Goal: Task Accomplishment & Management: Manage account settings

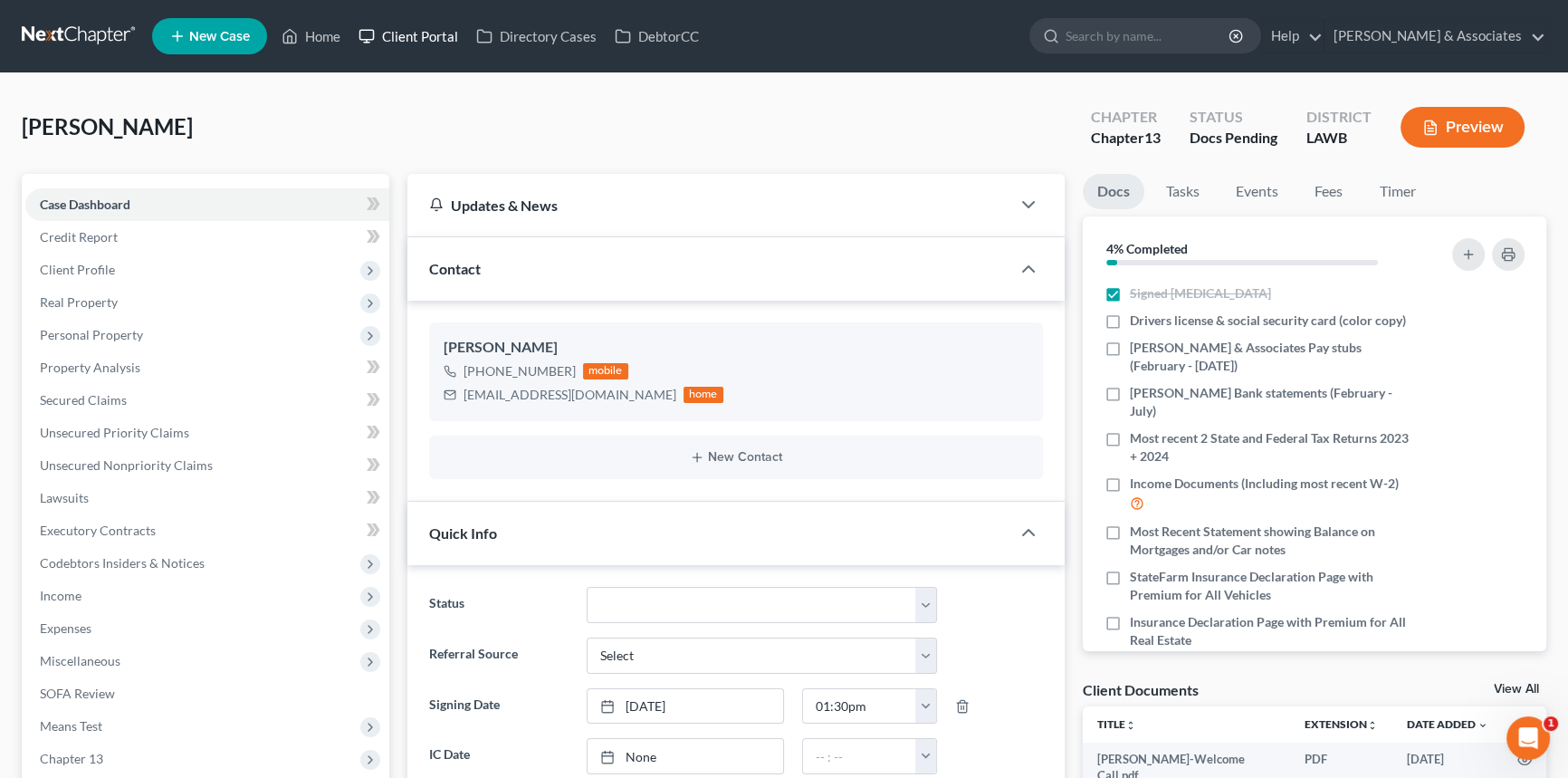
scroll to position [592, 0]
click at [368, 28] on icon at bounding box center [366, 36] width 17 height 21
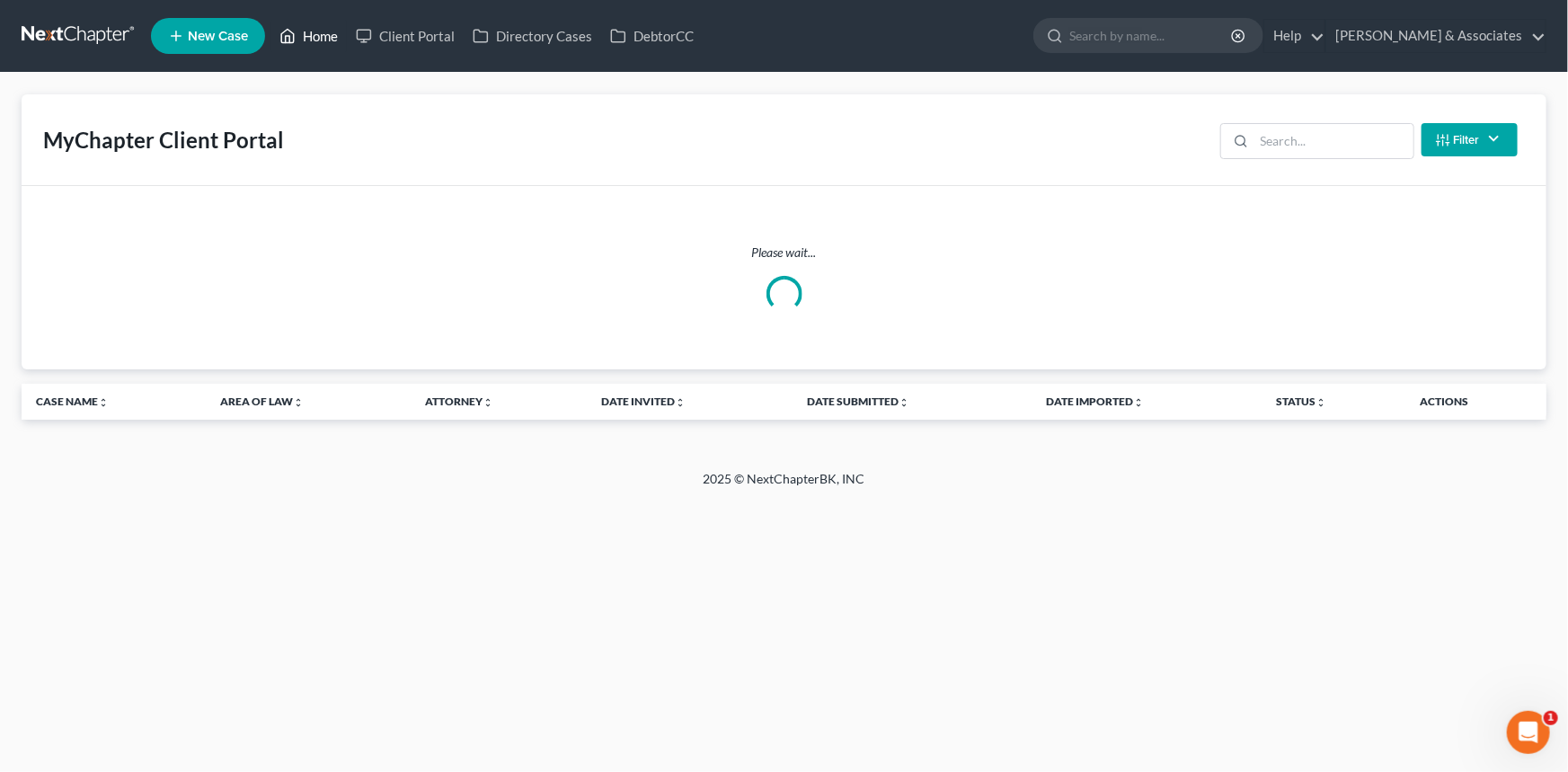
click at [316, 32] on link "Home" at bounding box center [308, 35] width 76 height 32
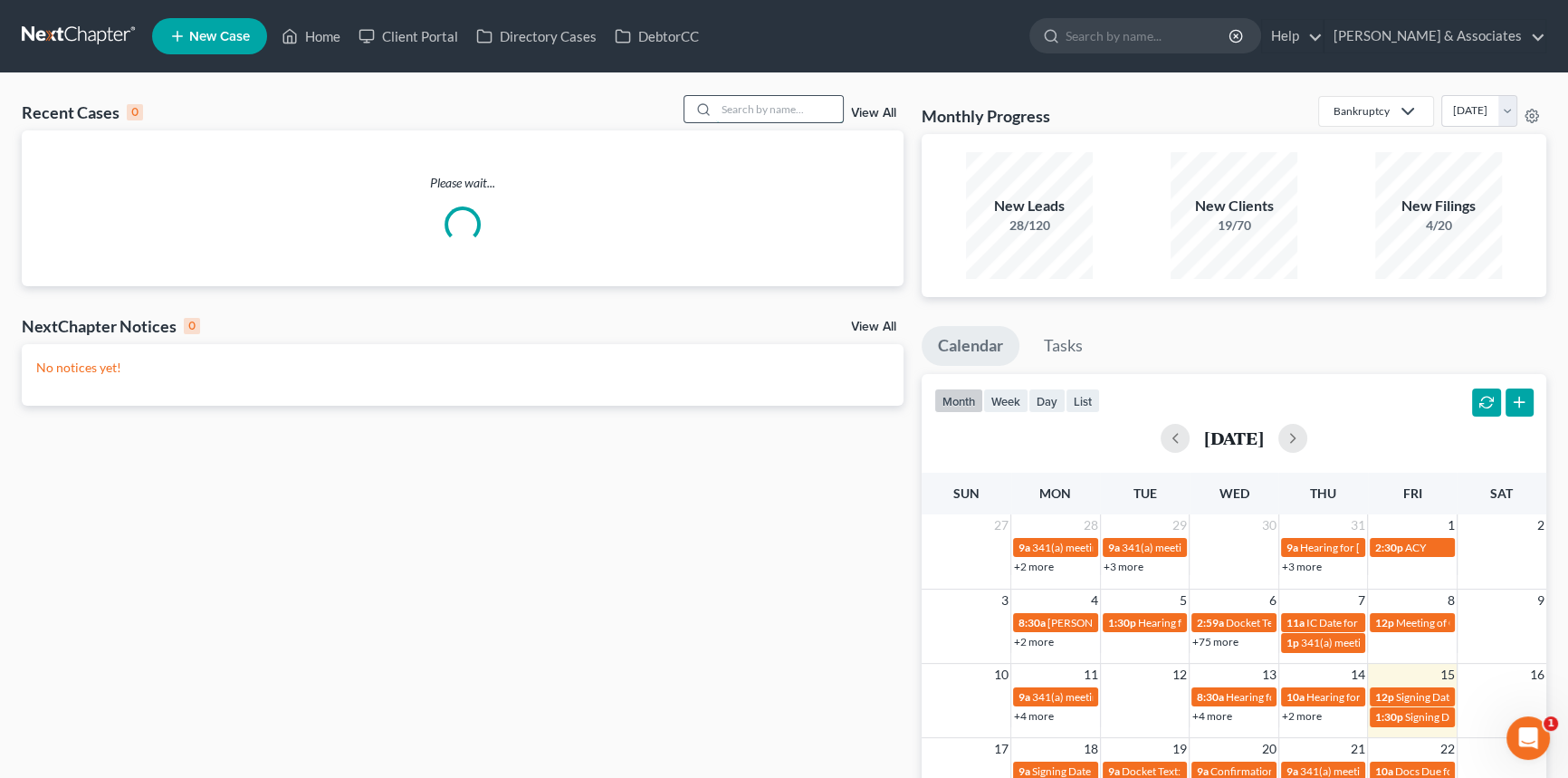
click at [751, 111] on input "search" at bounding box center [780, 109] width 127 height 26
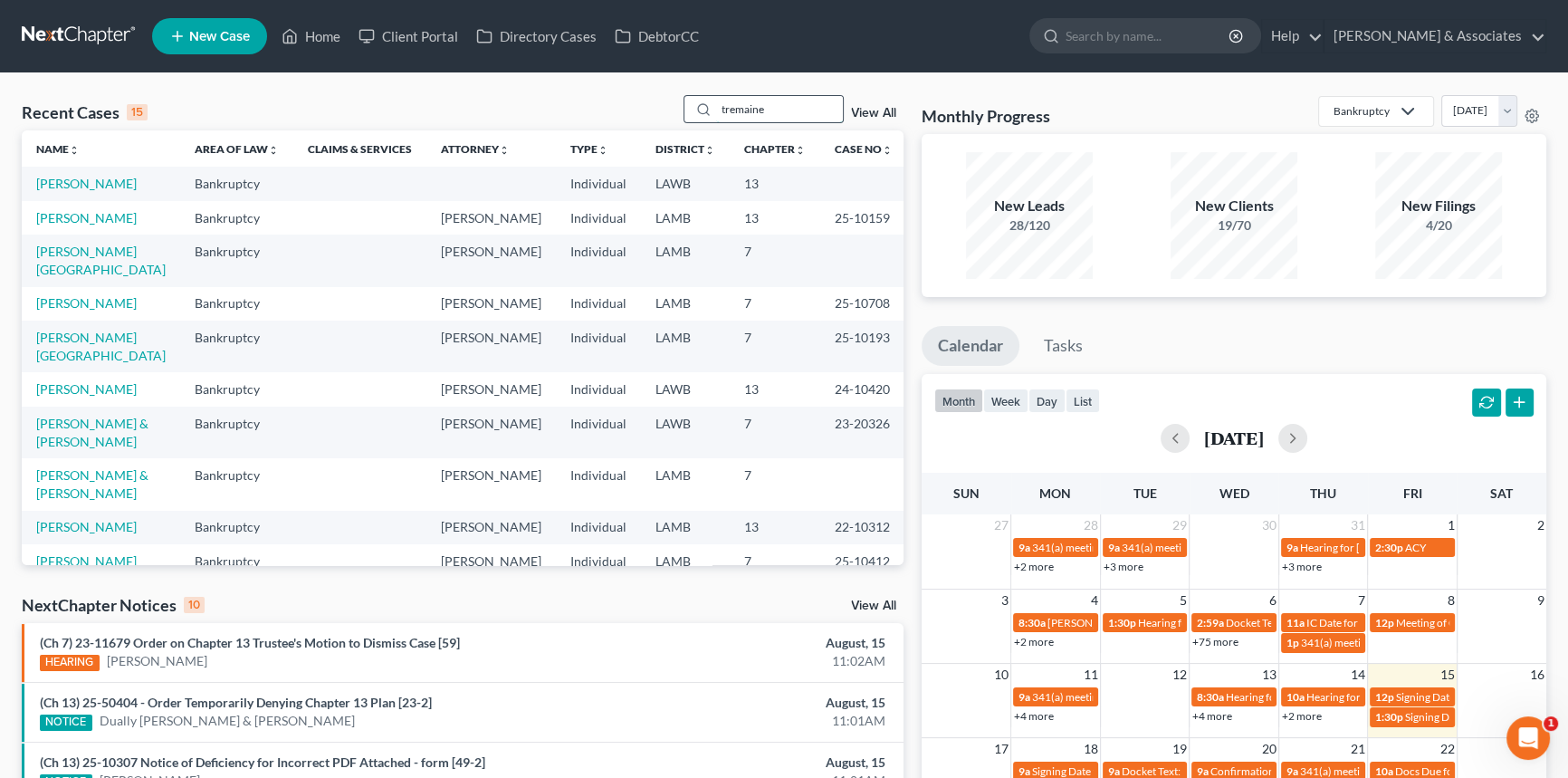
type input "tremaine"
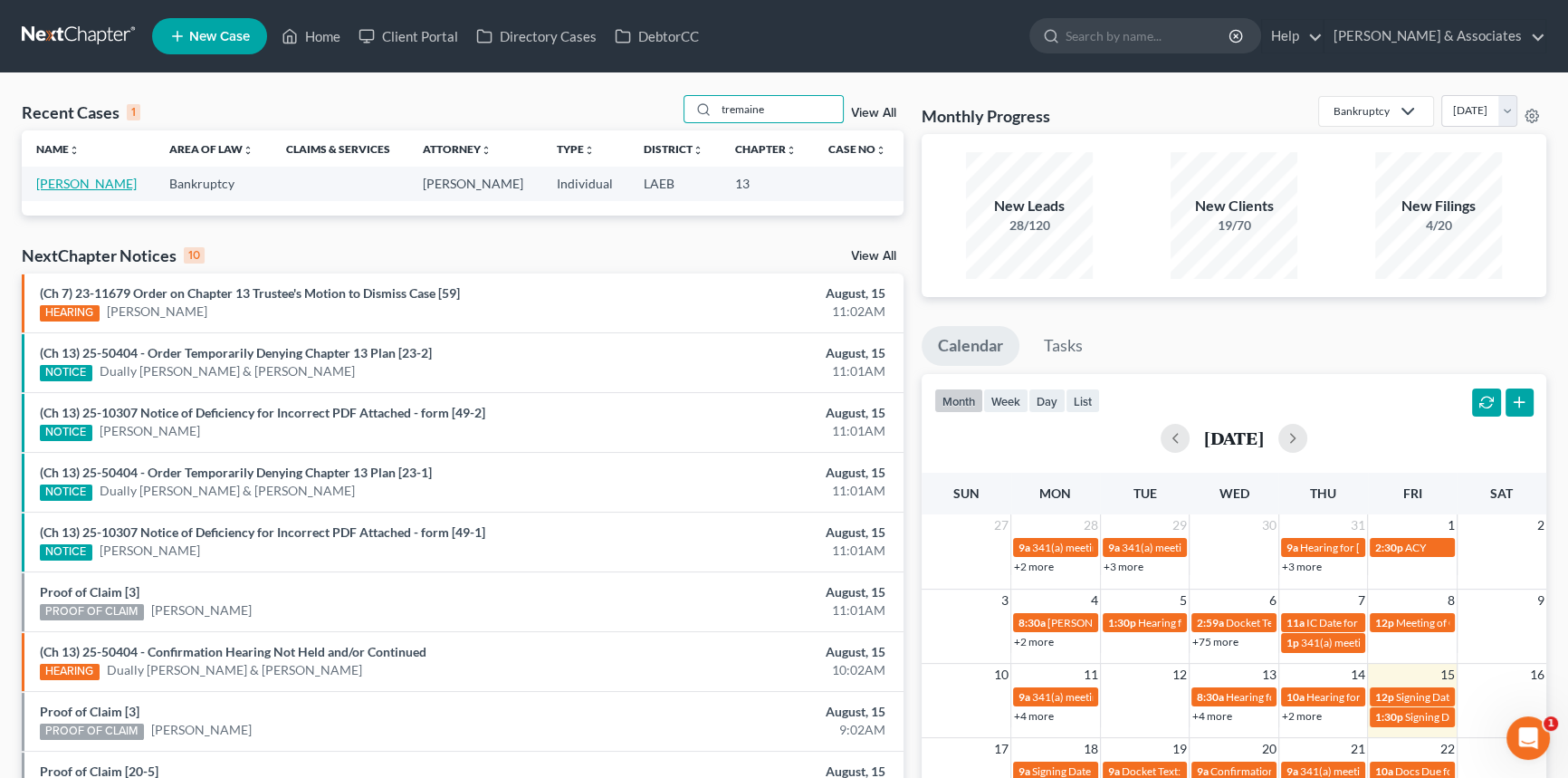
click at [103, 187] on link "[PERSON_NAME]" at bounding box center [86, 183] width 100 height 16
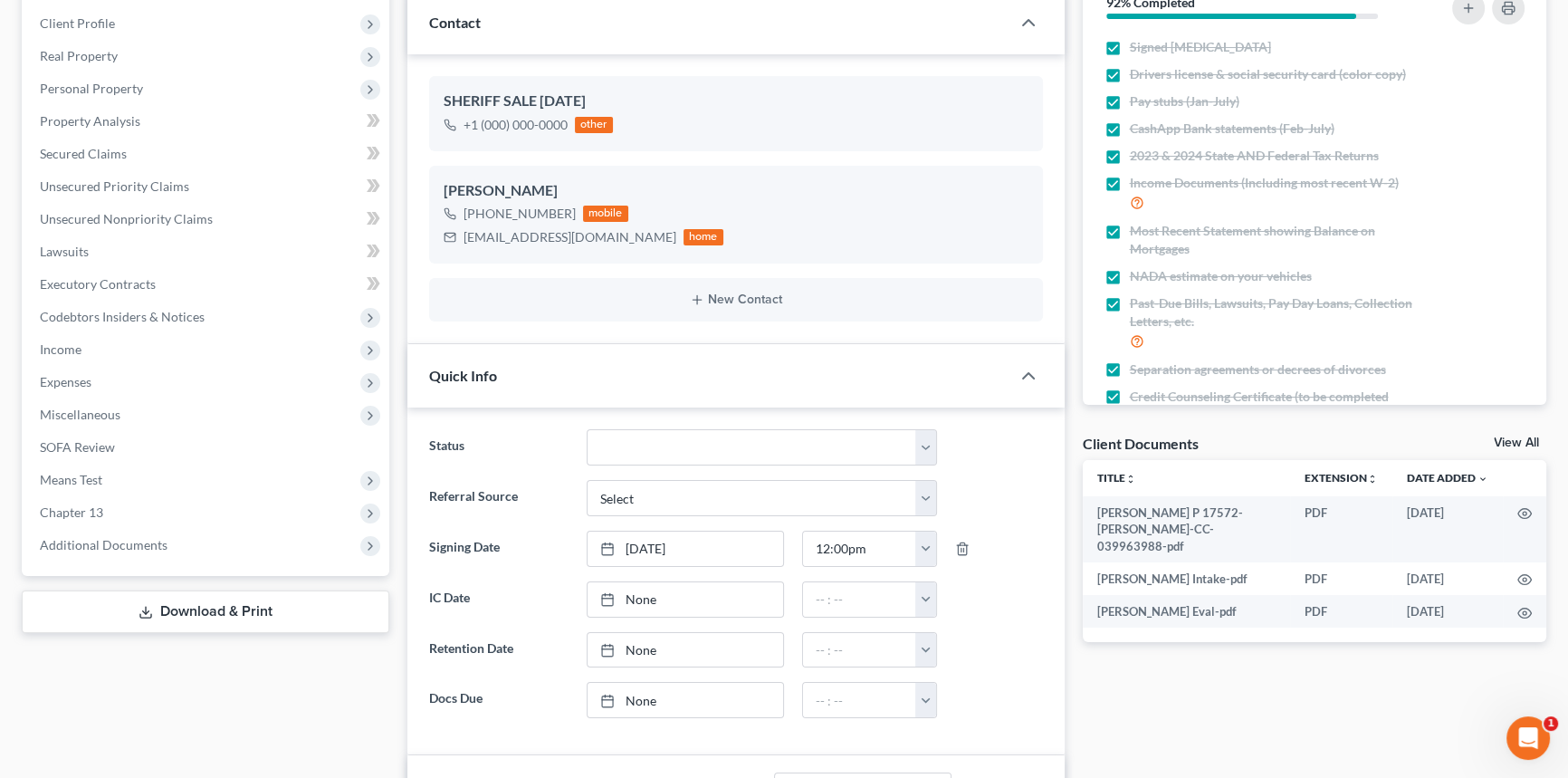
scroll to position [2282, 0]
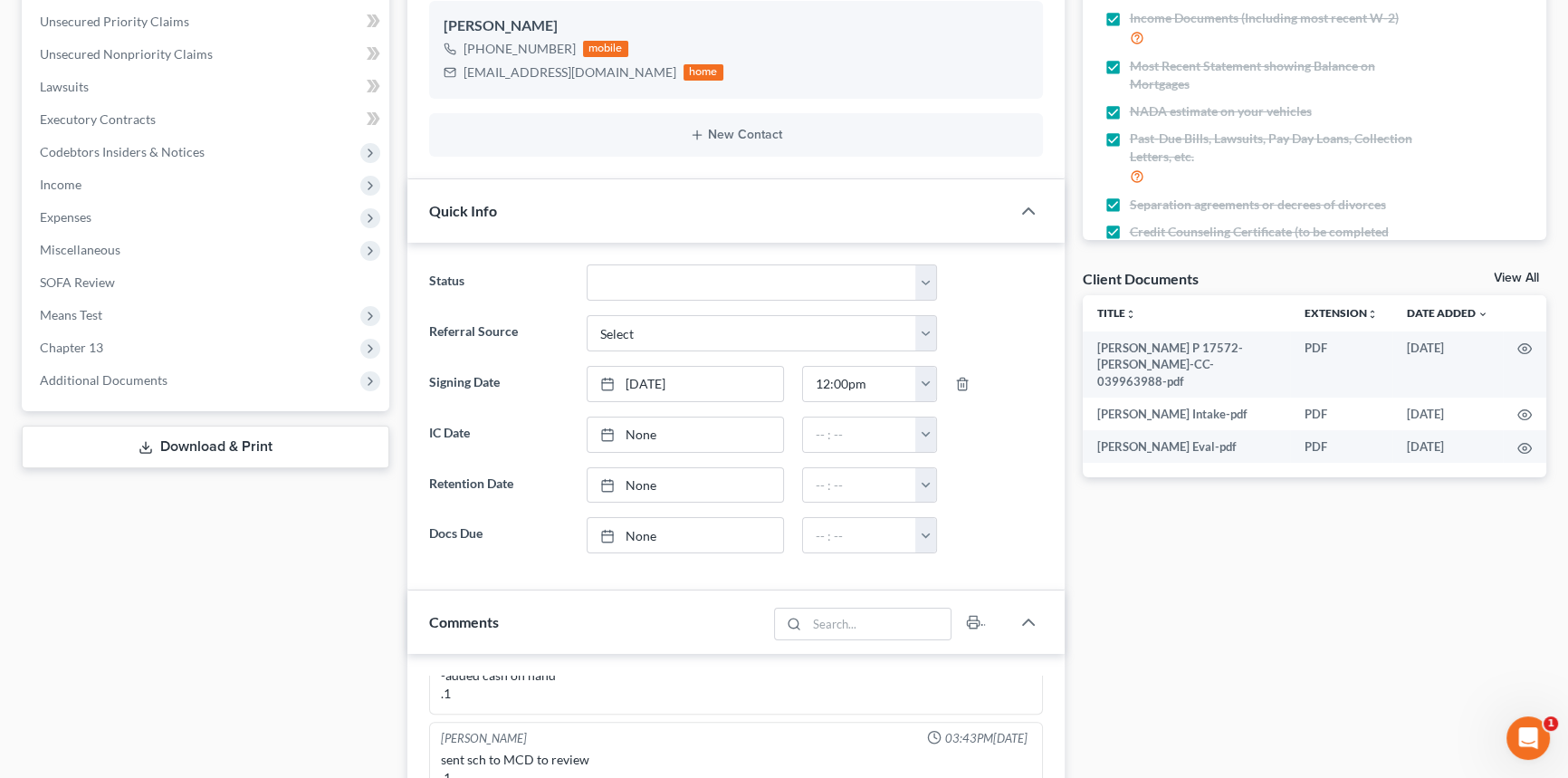
click at [163, 454] on link "Download & Print" at bounding box center [205, 447] width 368 height 43
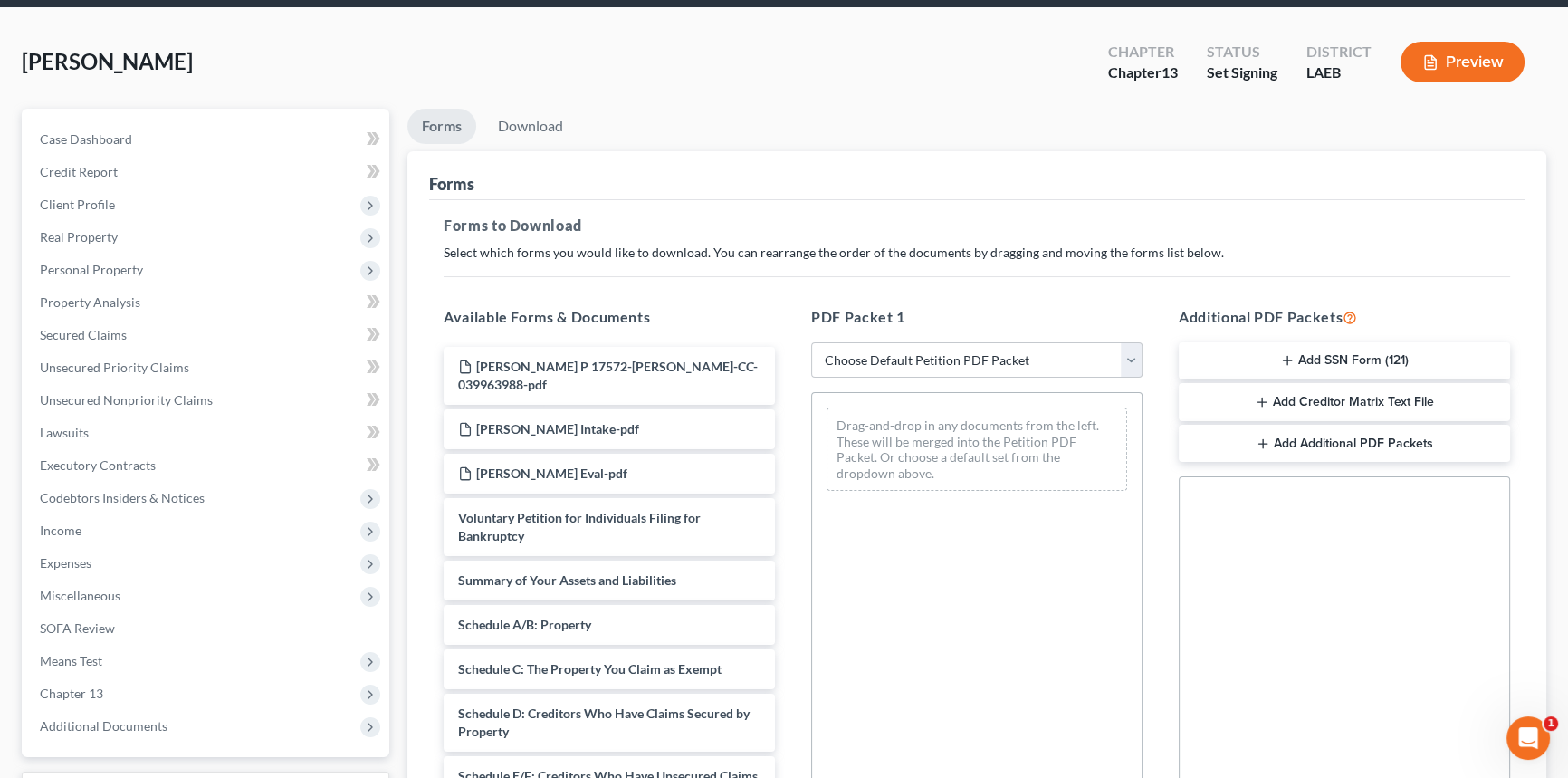
scroll to position [164, 0]
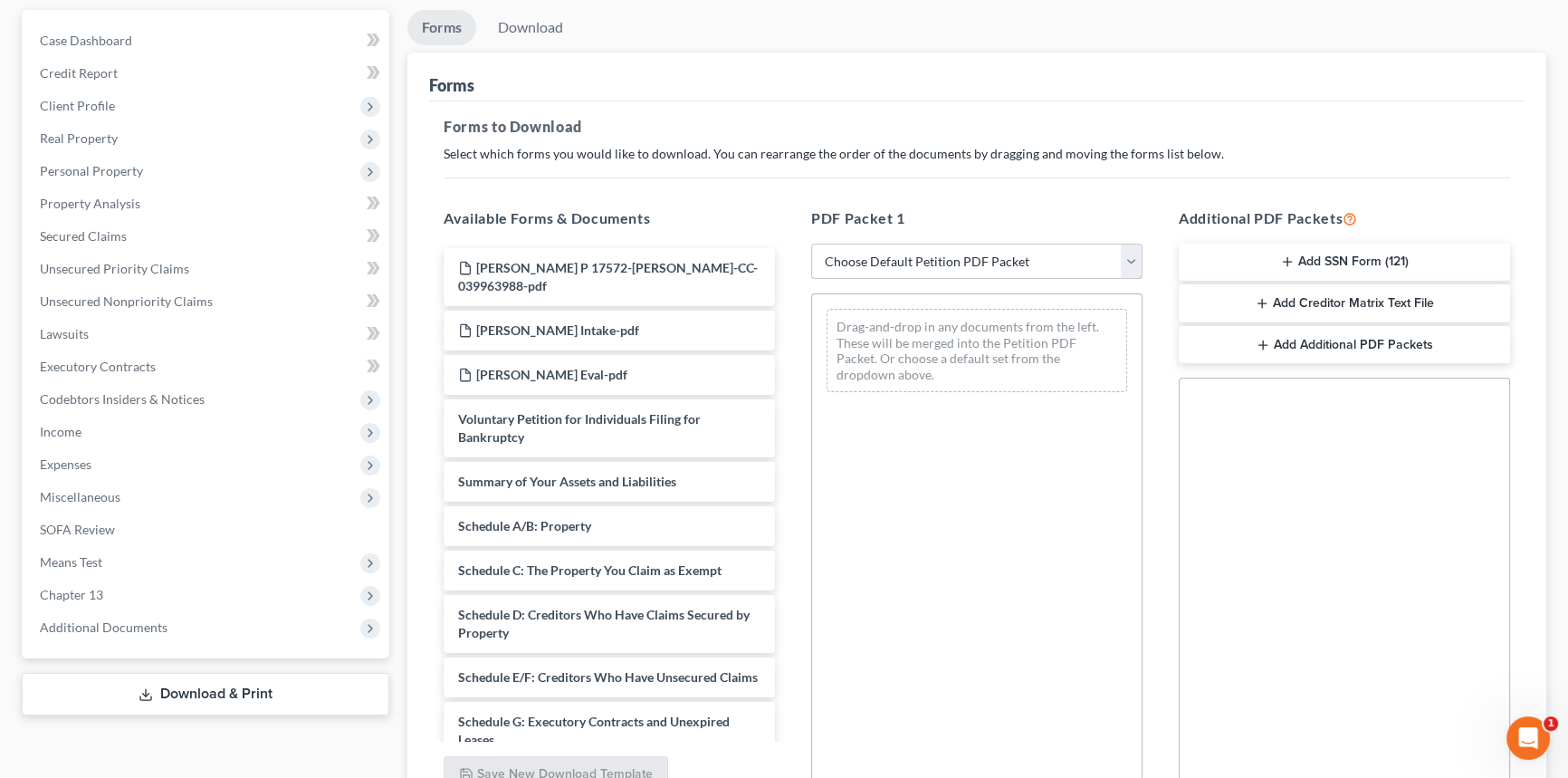
click at [978, 248] on select "Choose Default Petition PDF Packet Complete Bankruptcy Petition (all forms and …" at bounding box center [977, 261] width 332 height 36
select select "0"
click at [812, 243] on select "Choose Default Petition PDF Packet Complete Bankruptcy Petition (all forms and …" at bounding box center [977, 261] width 332 height 36
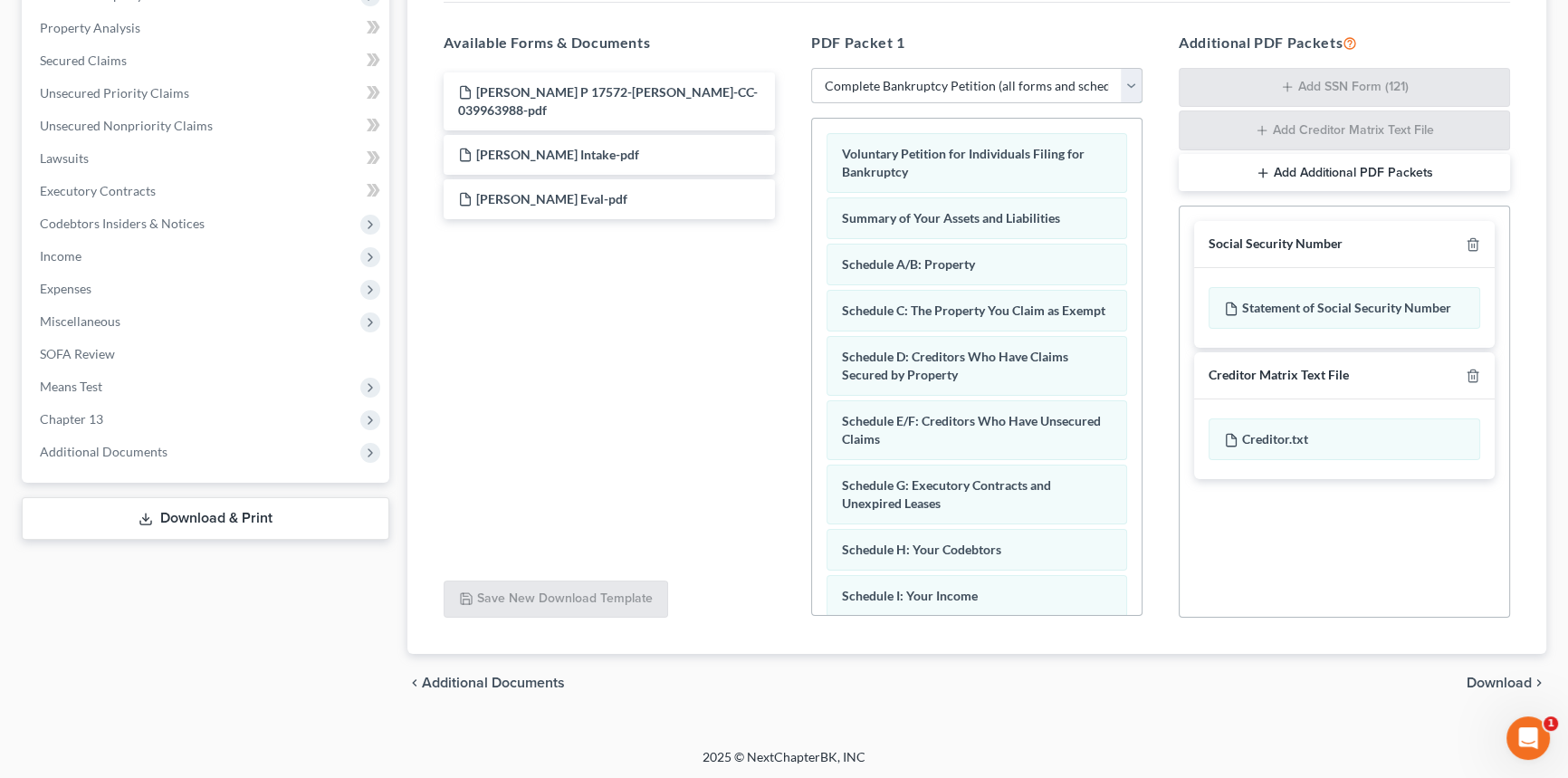
scroll to position [341, 0]
click at [1476, 368] on icon "button" at bounding box center [1473, 375] width 15 height 15
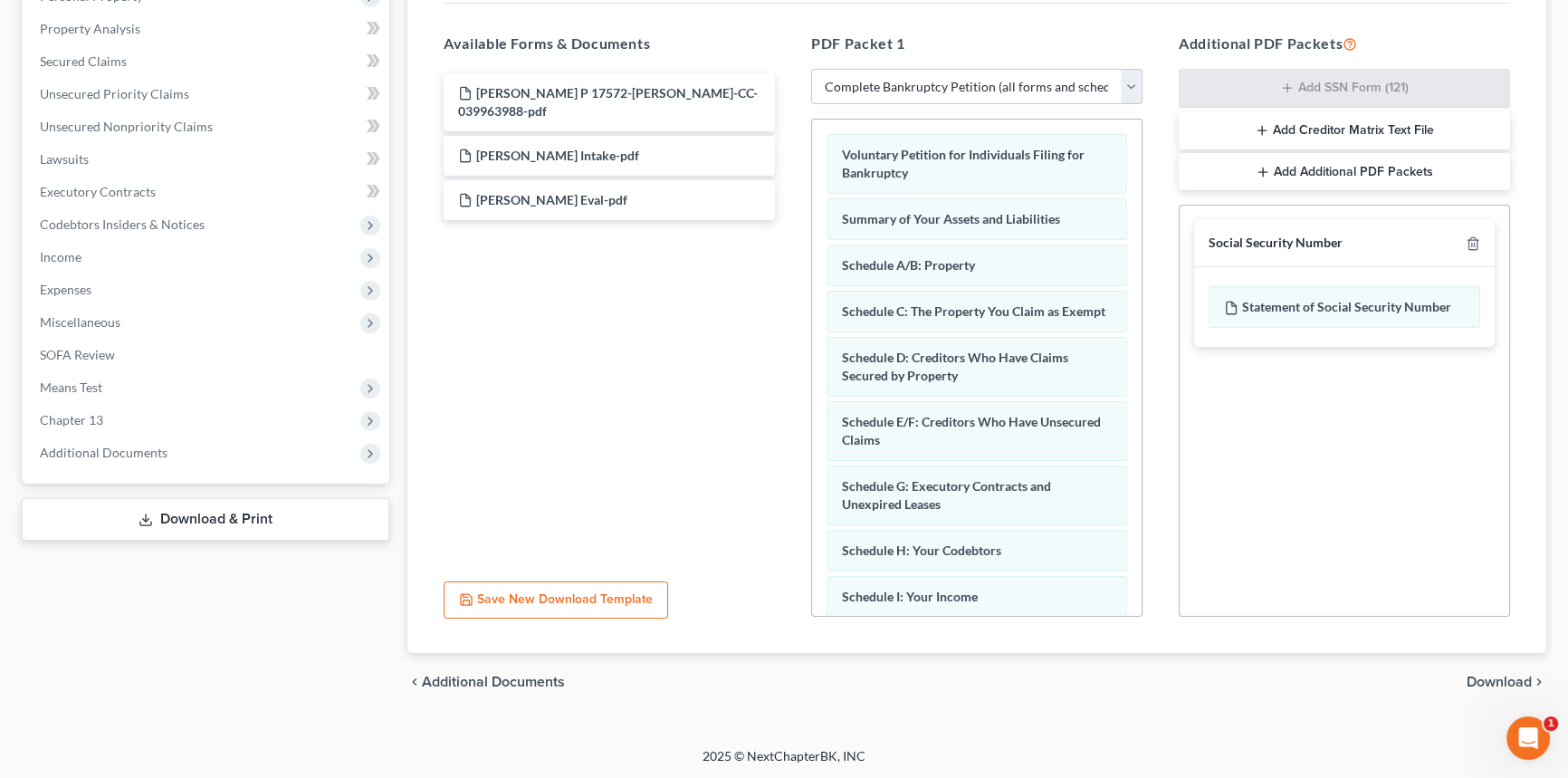
click at [1493, 685] on span "Download" at bounding box center [1499, 682] width 65 height 15
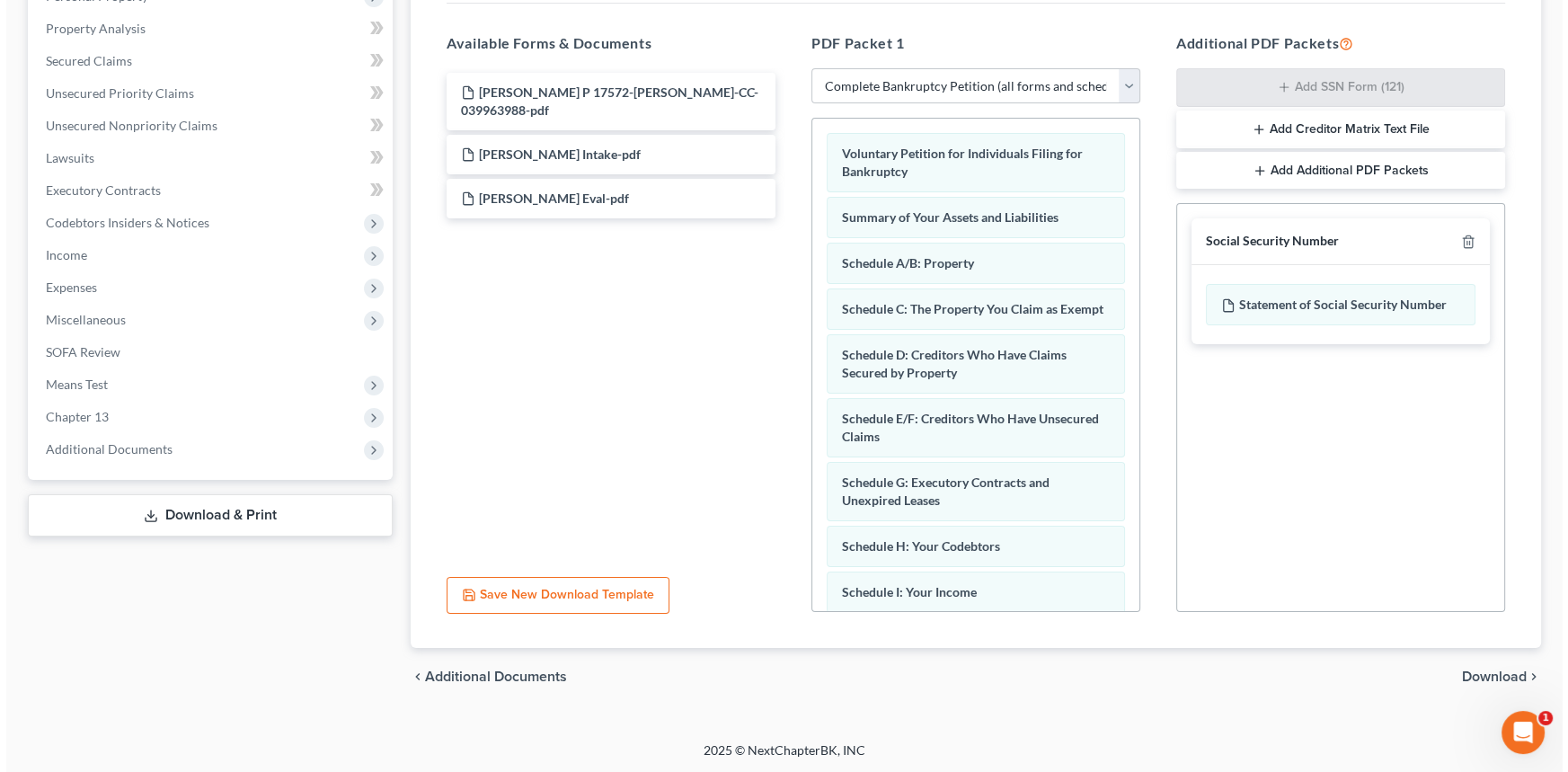
scroll to position [166, 0]
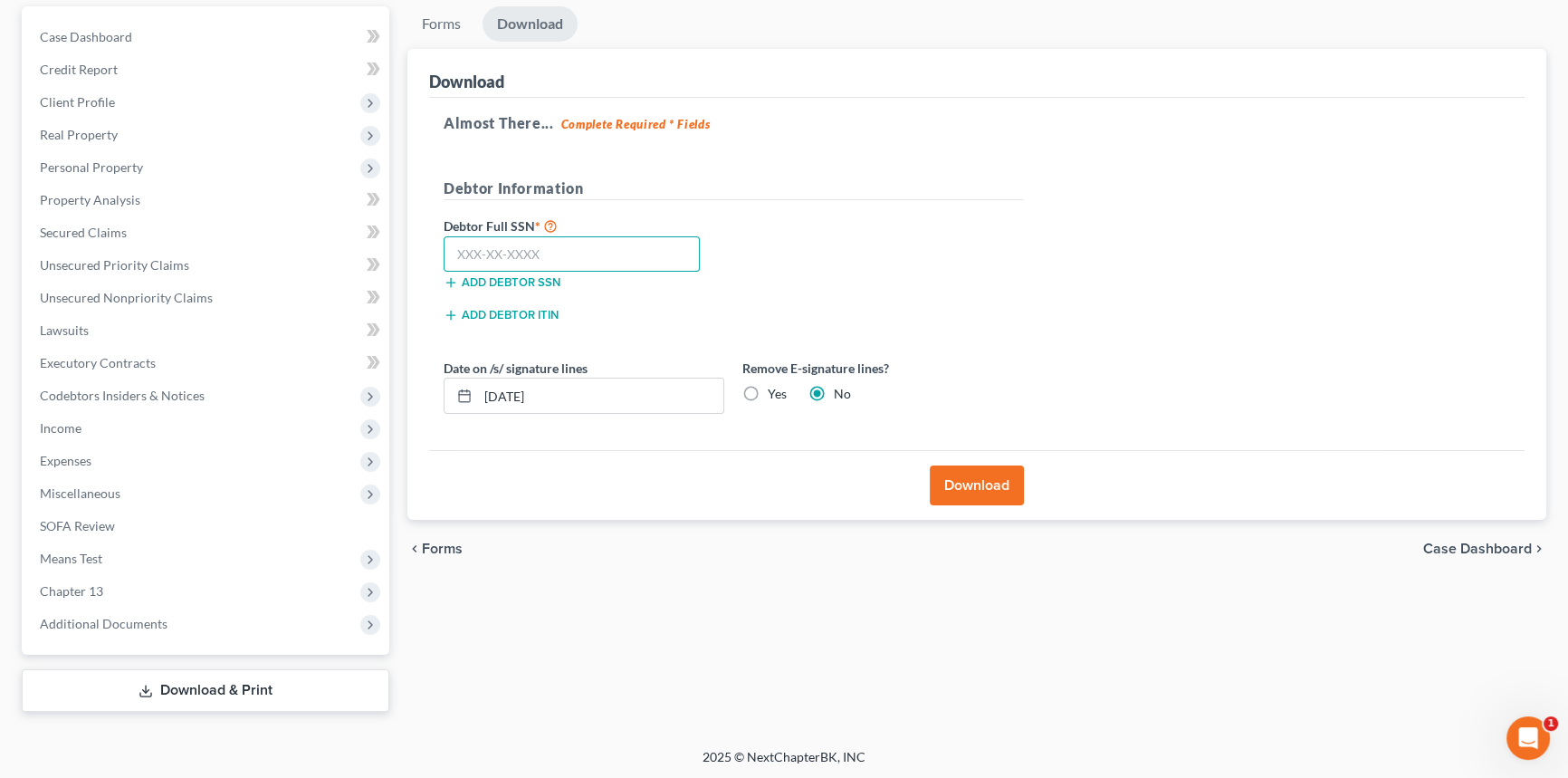
click at [598, 249] on input "text" at bounding box center [571, 254] width 256 height 36
type input "439-53-6356"
click at [768, 392] on label "Yes" at bounding box center [778, 393] width 19 height 19
click at [775, 392] on input "Yes" at bounding box center [781, 390] width 12 height 12
radio input "true"
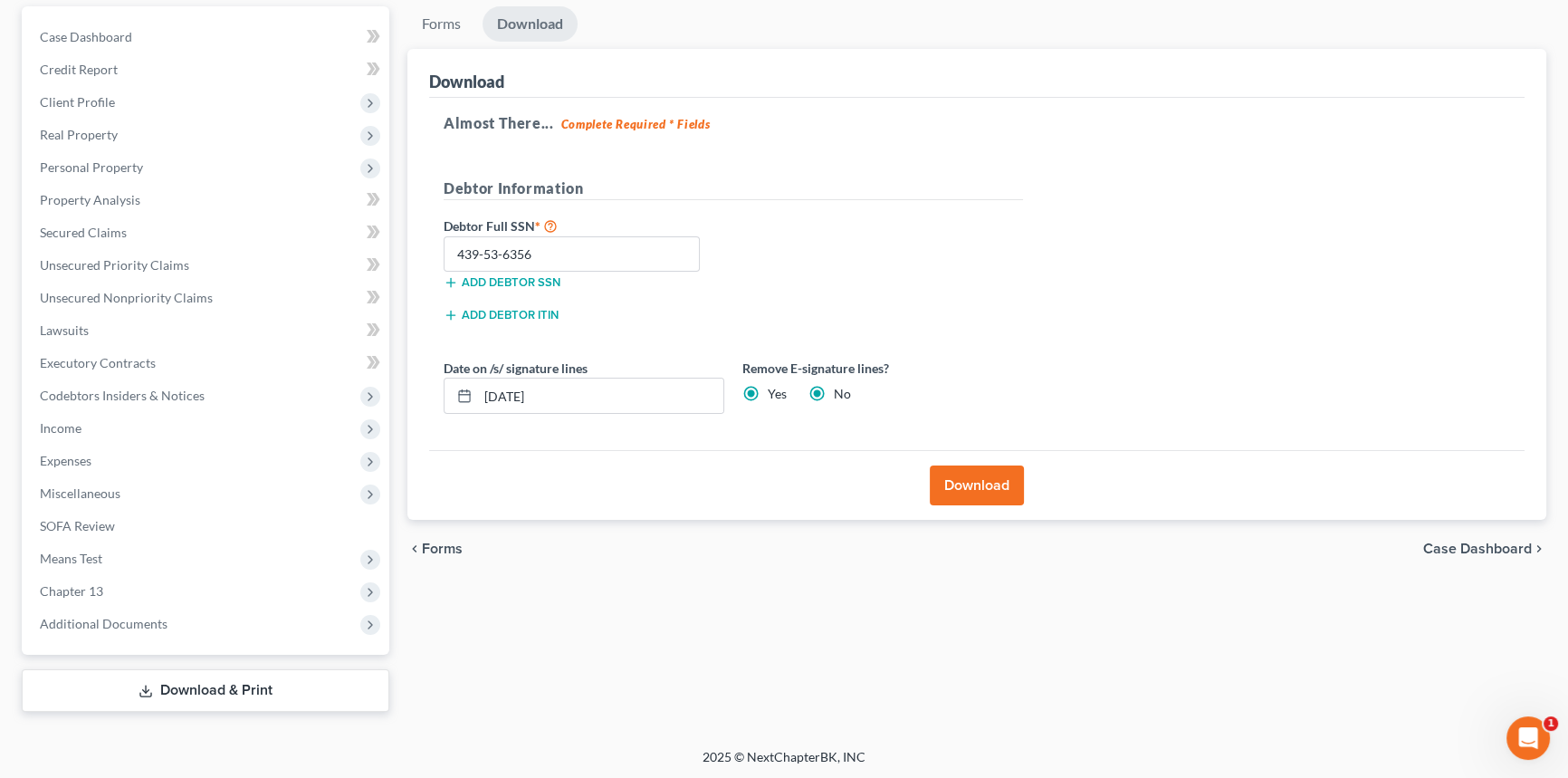
radio input "false"
click at [1015, 467] on button "Download" at bounding box center [976, 485] width 94 height 40
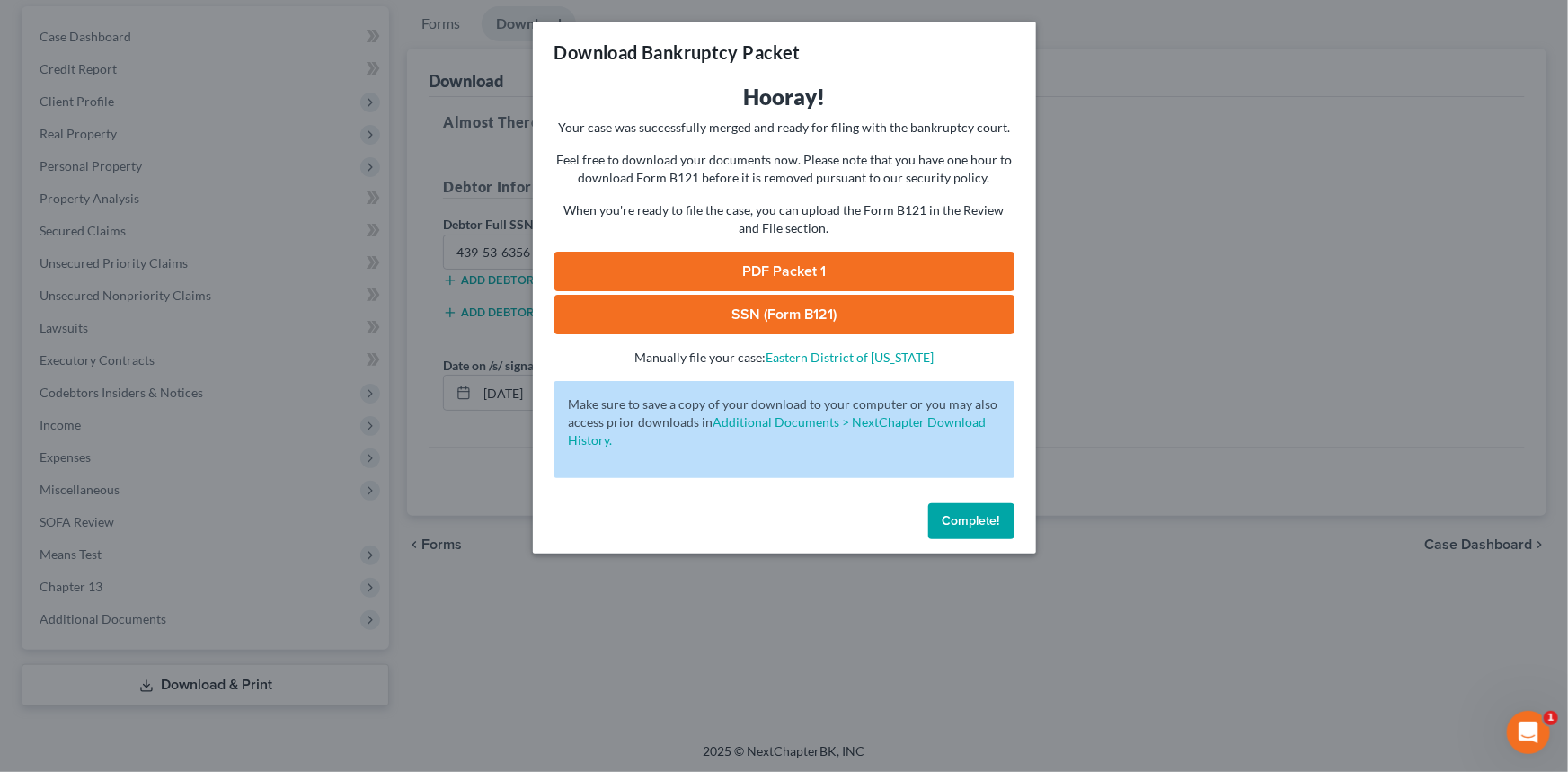
click at [808, 307] on link "SSN (Form B121)" at bounding box center [784, 314] width 460 height 40
click at [823, 271] on link "PDF Packet 1" at bounding box center [784, 271] width 460 height 40
drag, startPoint x: 985, startPoint y: 464, endPoint x: 978, endPoint y: 504, distance: 40.6
click at [985, 466] on div "Make sure to save a copy of your download to your computer or you may also acce…" at bounding box center [784, 429] width 460 height 97
click at [978, 518] on span "Complete!" at bounding box center [972, 521] width 58 height 15
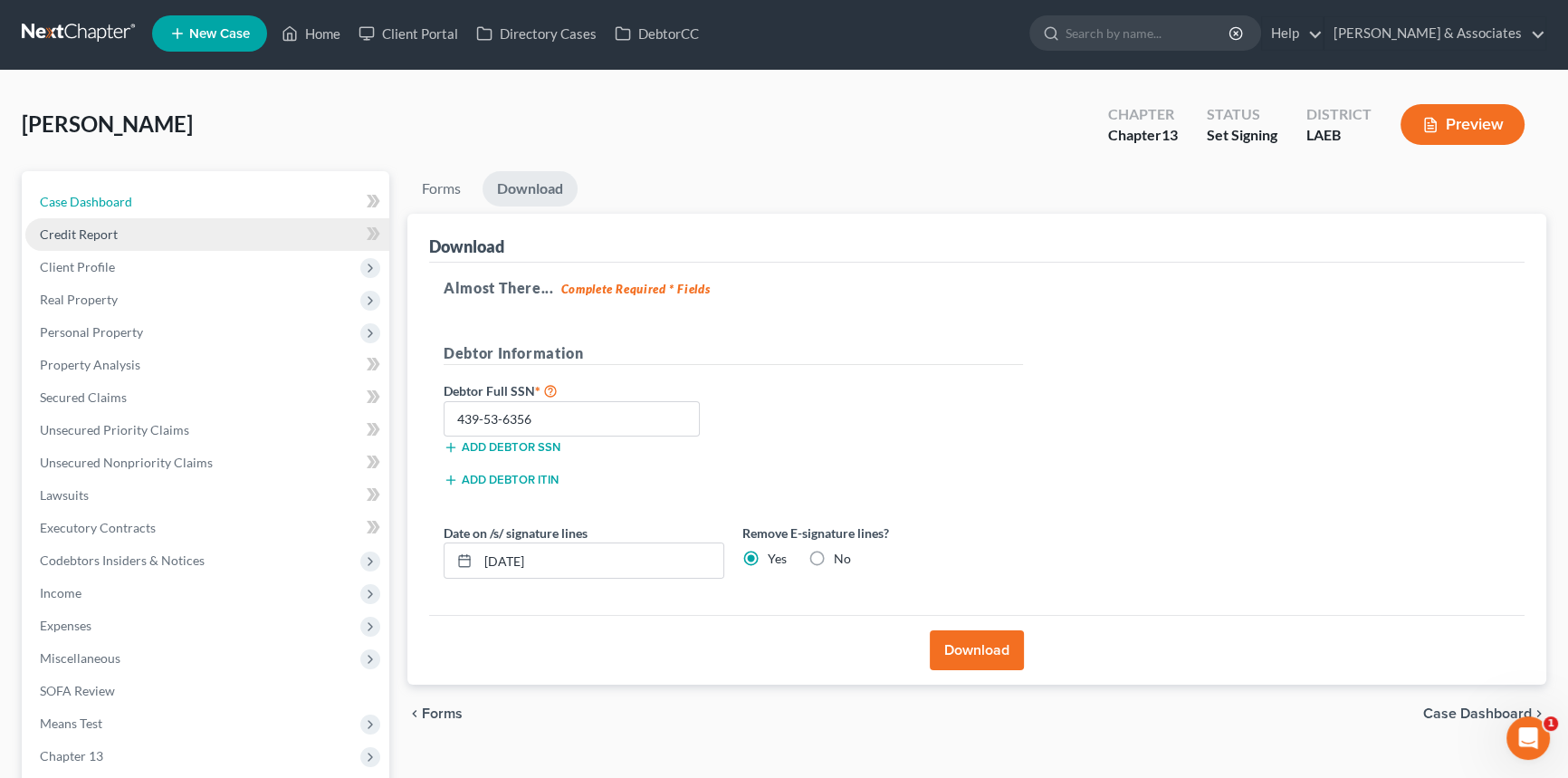
drag, startPoint x: 116, startPoint y: 184, endPoint x: 47, endPoint y: 236, distance: 86.4
click at [115, 186] on link "Case Dashboard" at bounding box center [207, 202] width 364 height 32
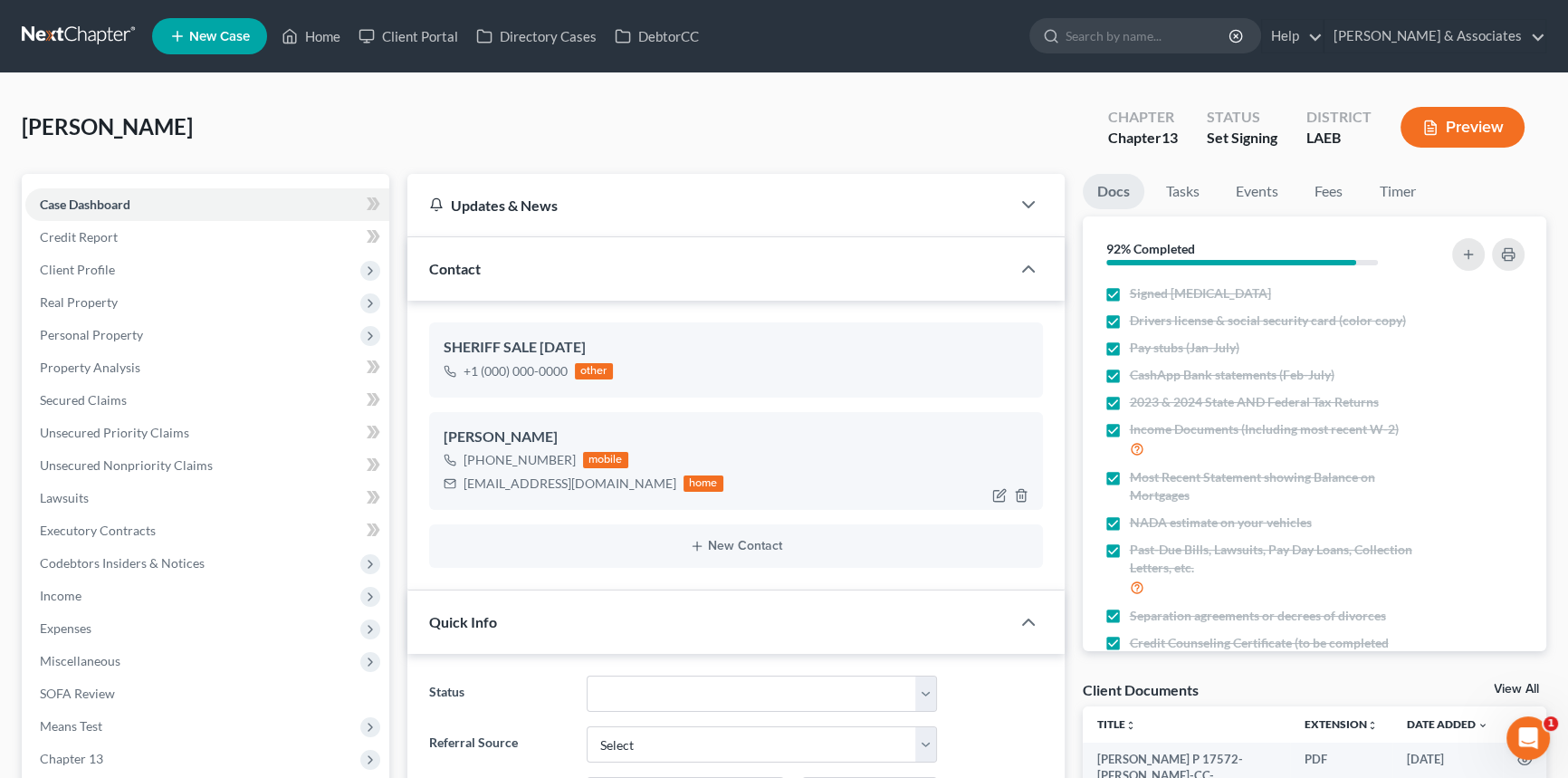
scroll to position [2282, 0]
click at [516, 479] on div "[EMAIL_ADDRESS][DOMAIN_NAME]" at bounding box center [569, 484] width 213 height 19
copy div "[EMAIL_ADDRESS][DOMAIN_NAME]"
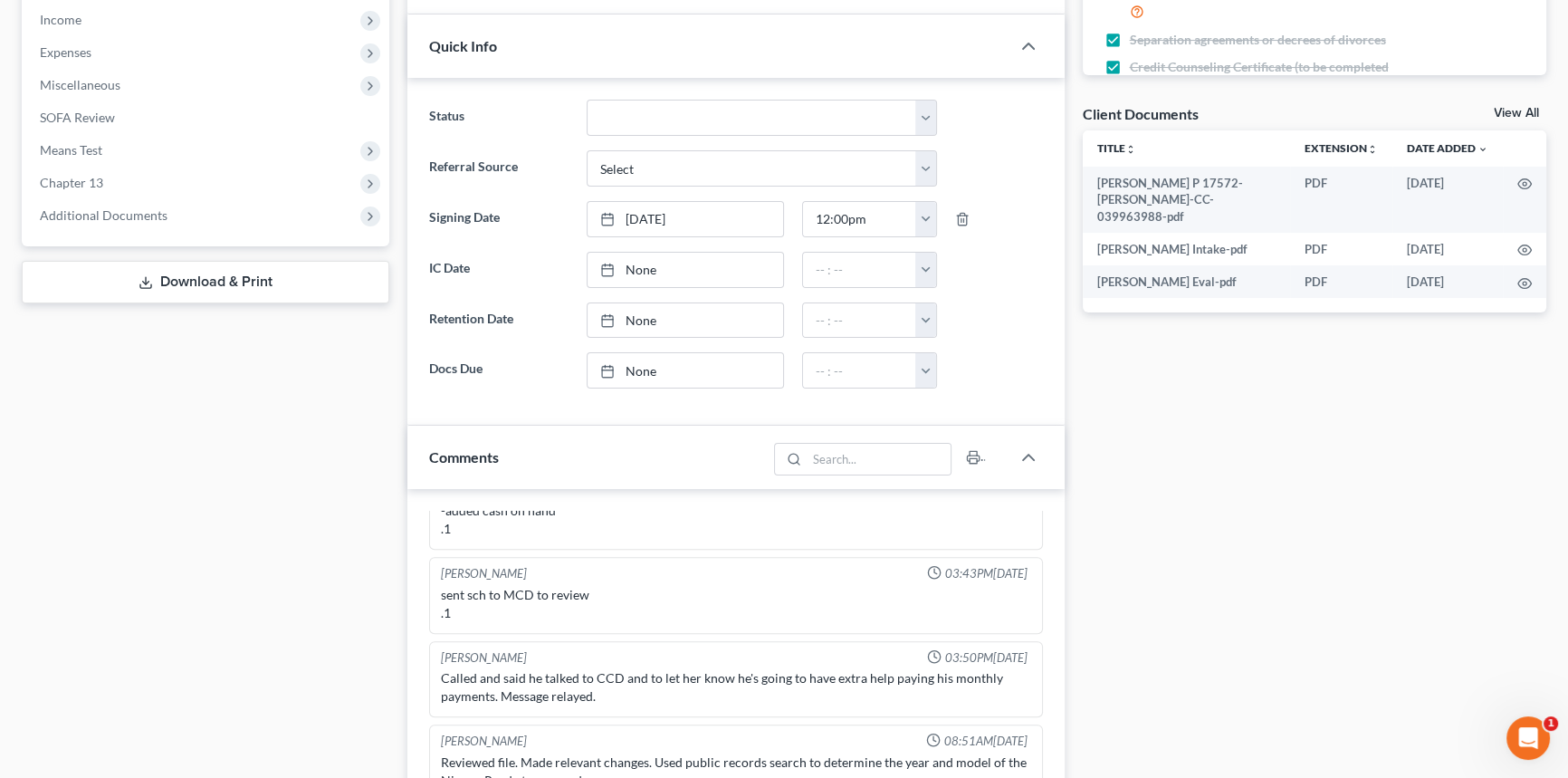
scroll to position [741, 0]
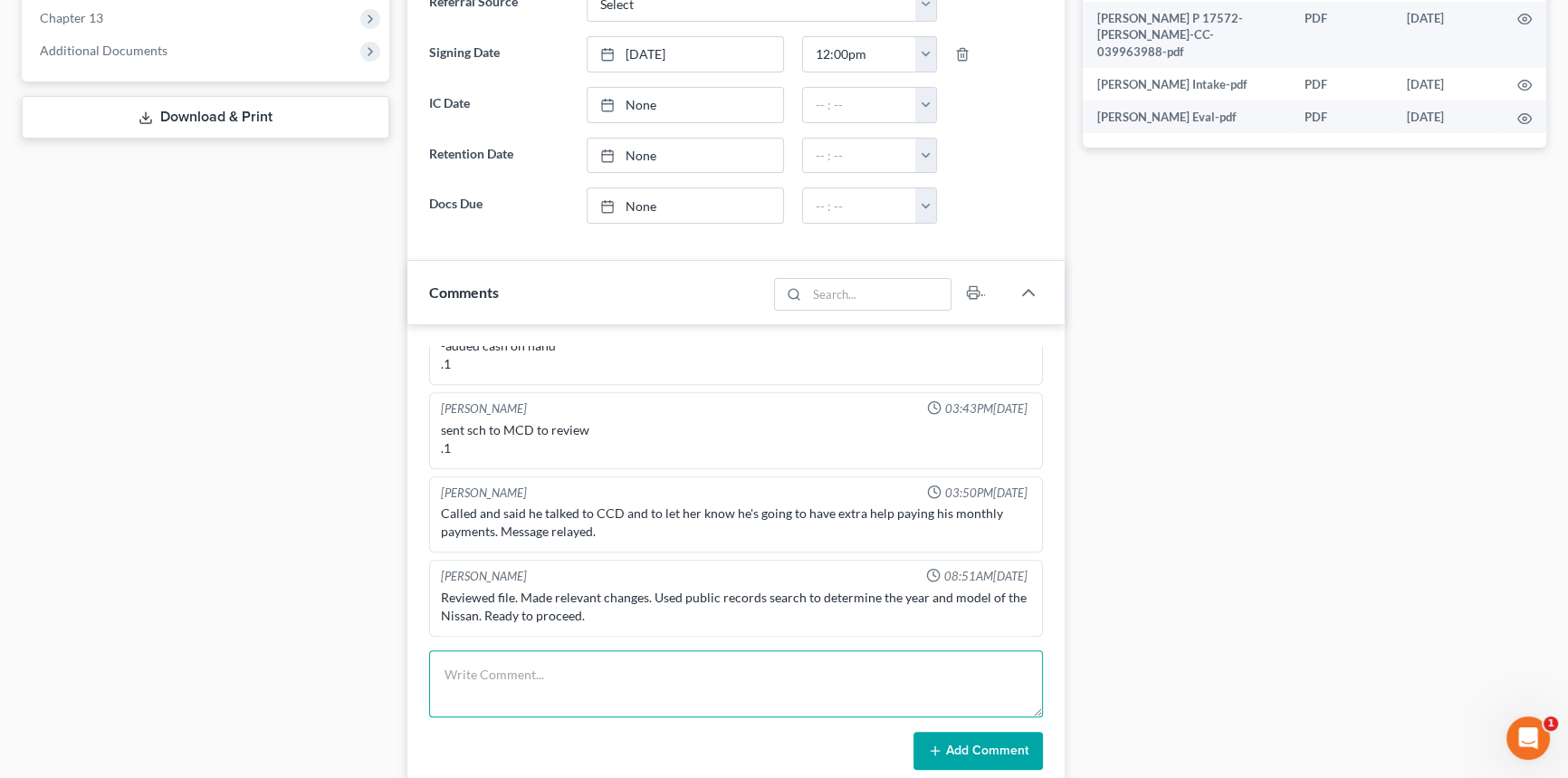
click at [471, 669] on textarea at bounding box center [736, 684] width 614 height 67
type textarea "prepared signing packet and sent to client's email, LMH informed."
click at [945, 744] on button "Add Comment" at bounding box center [978, 751] width 129 height 38
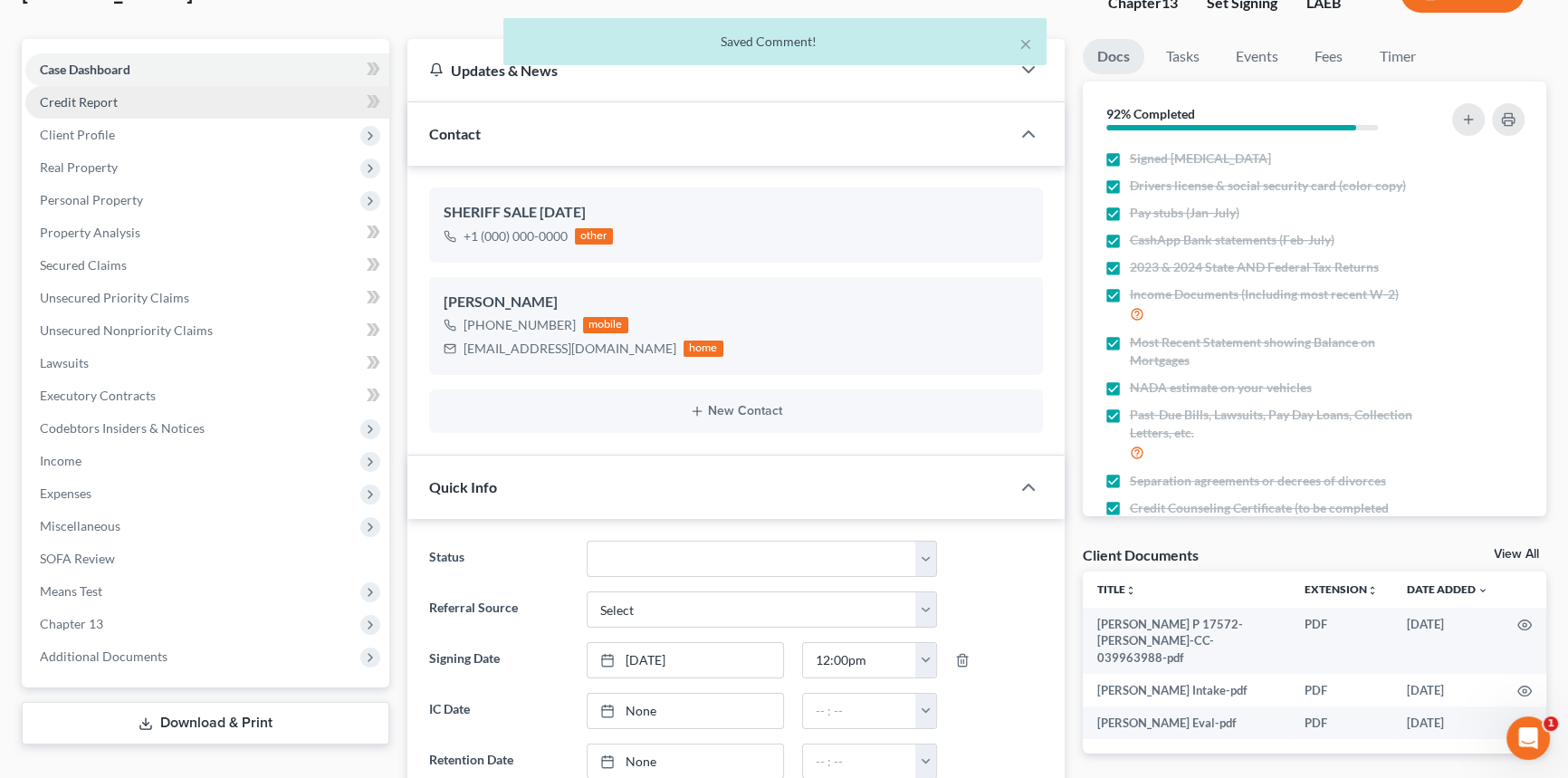
scroll to position [0, 0]
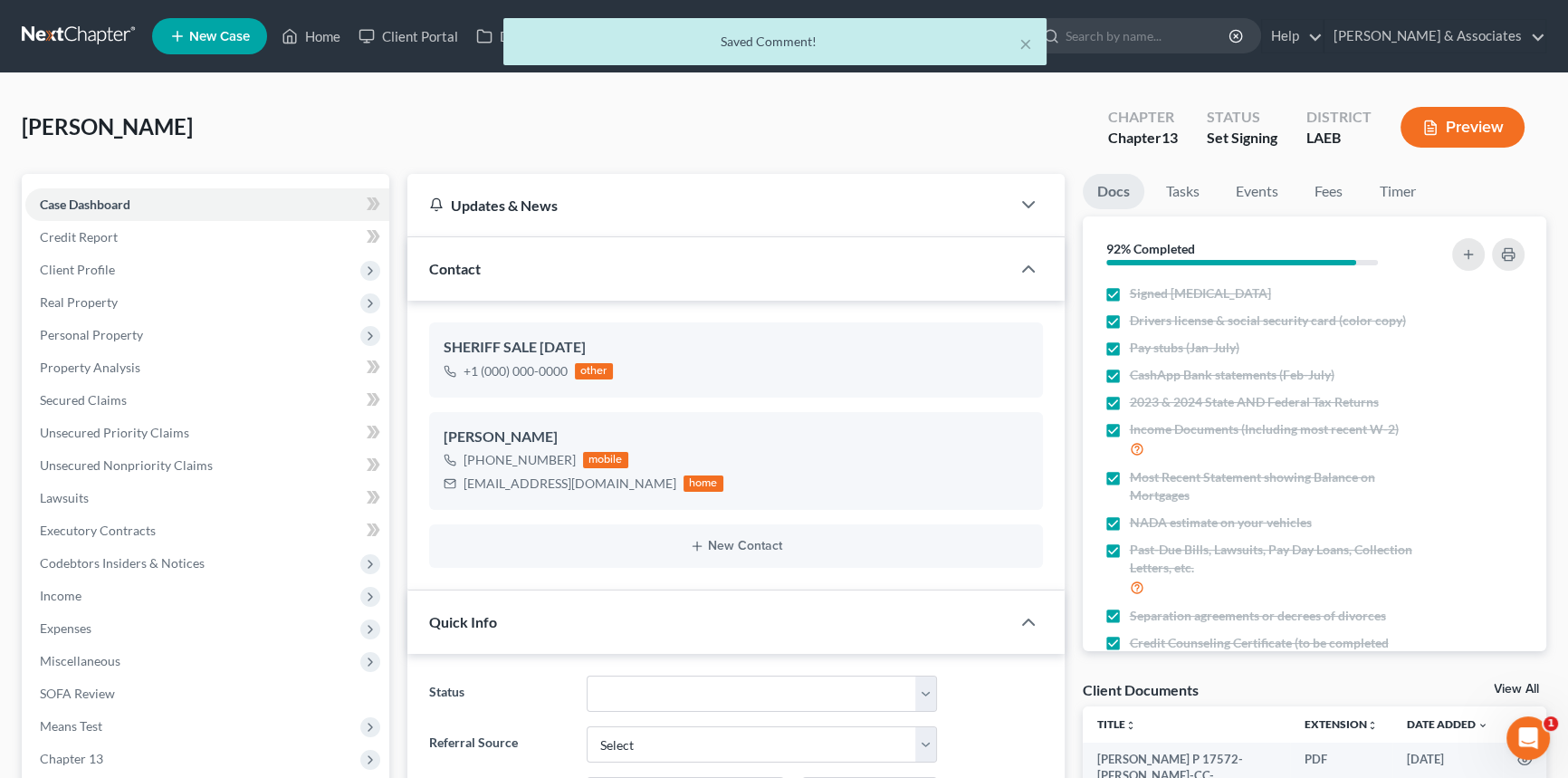
click at [287, 21] on div "× Saved Comment!" at bounding box center [775, 47] width 1568 height 56
click at [301, 33] on div "× Saved Comment!" at bounding box center [775, 47] width 1568 height 56
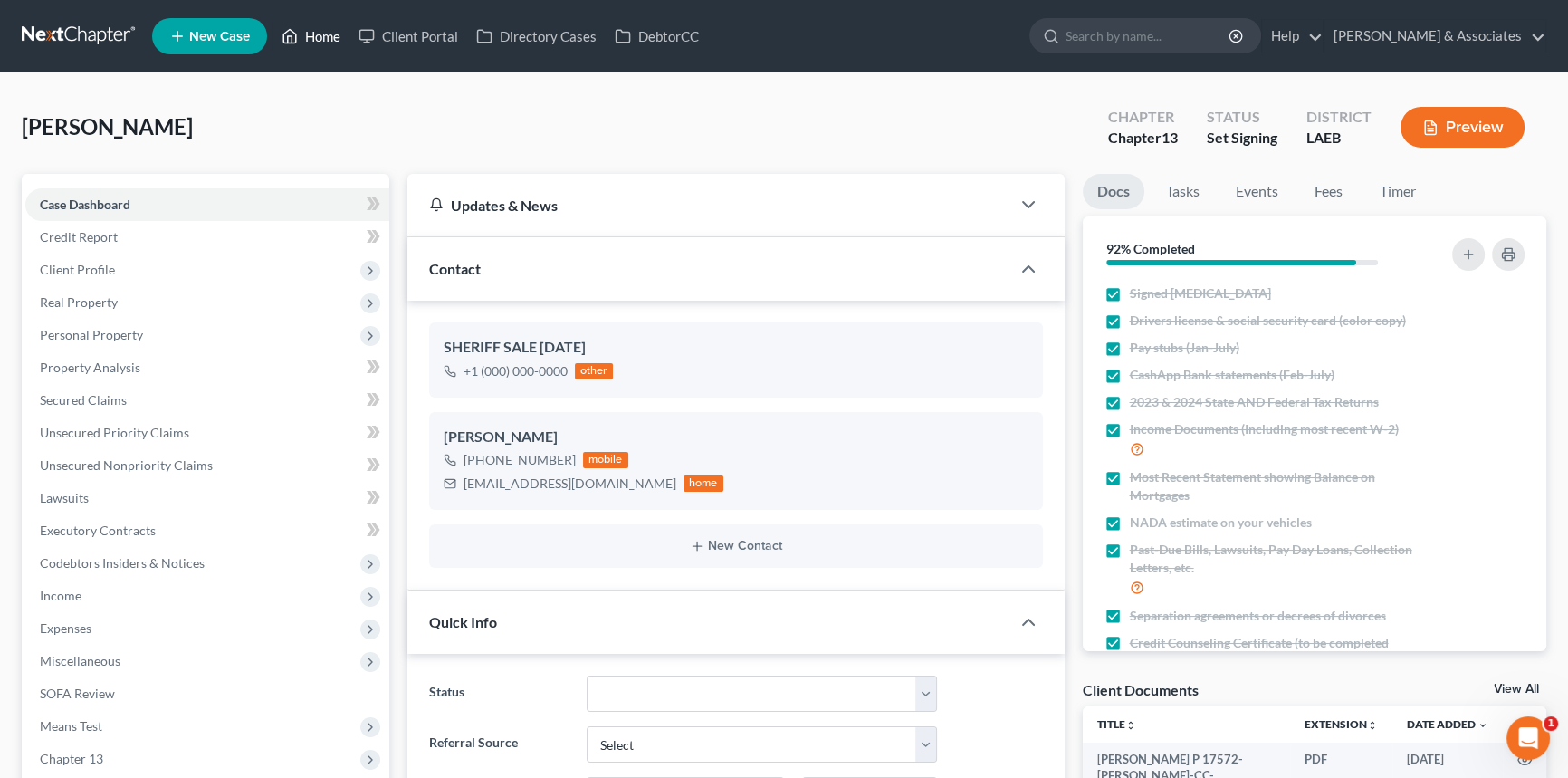
click at [302, 33] on link "Home" at bounding box center [310, 35] width 77 height 32
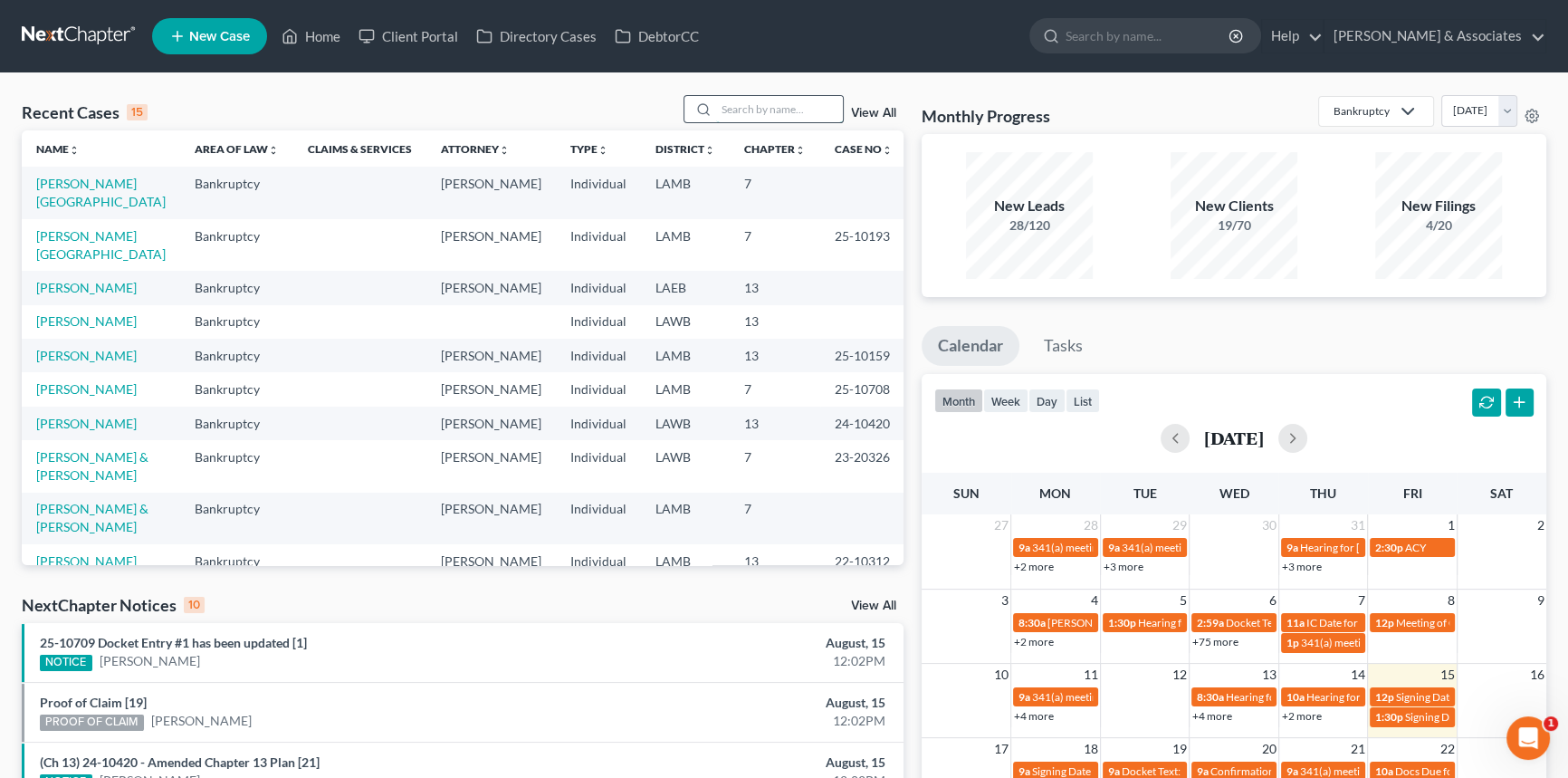
click at [794, 120] on input "search" at bounding box center [780, 109] width 127 height 26
type input "[PERSON_NAME]"
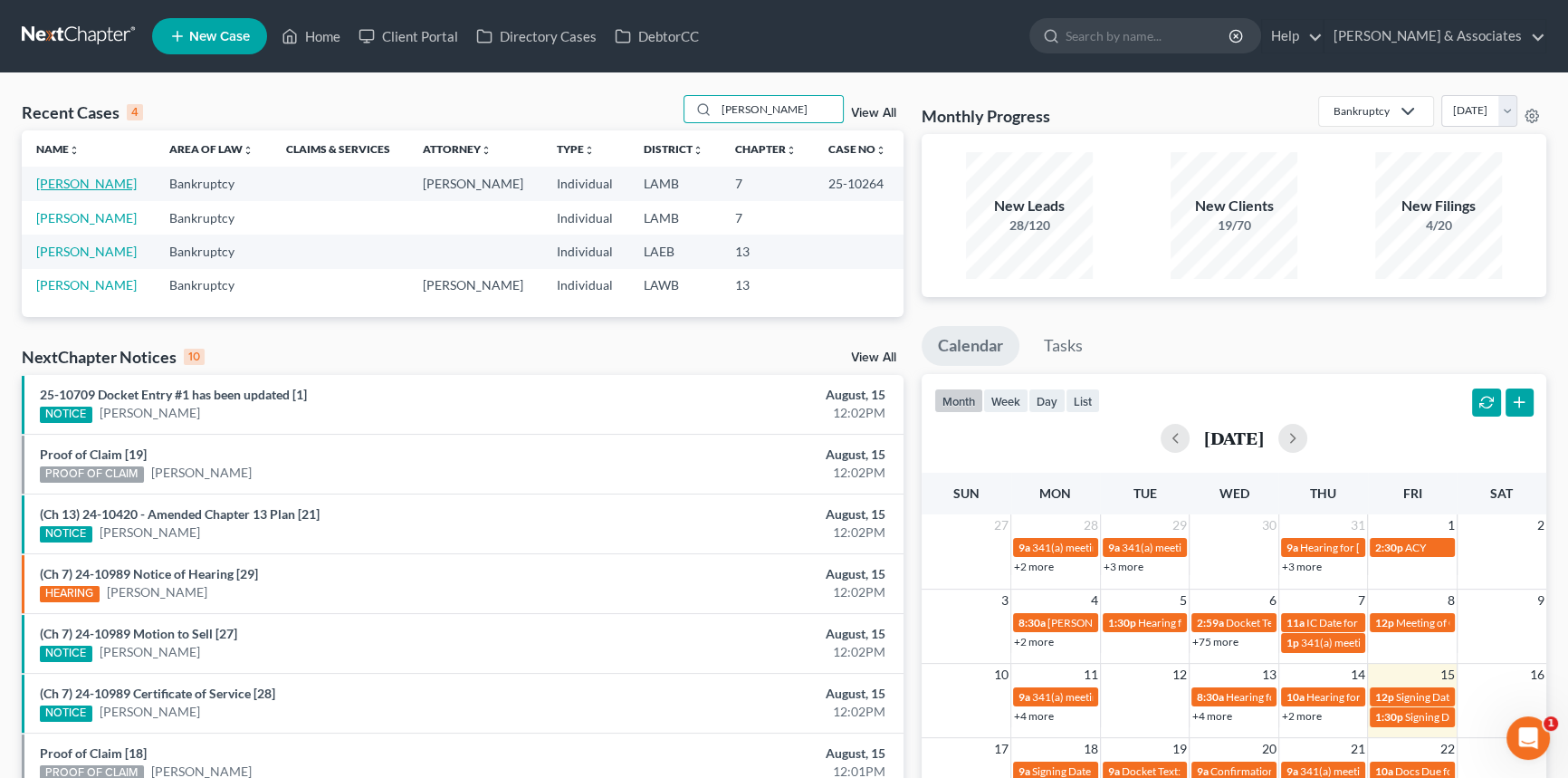
click at [64, 191] on link "[PERSON_NAME]" at bounding box center [86, 183] width 100 height 16
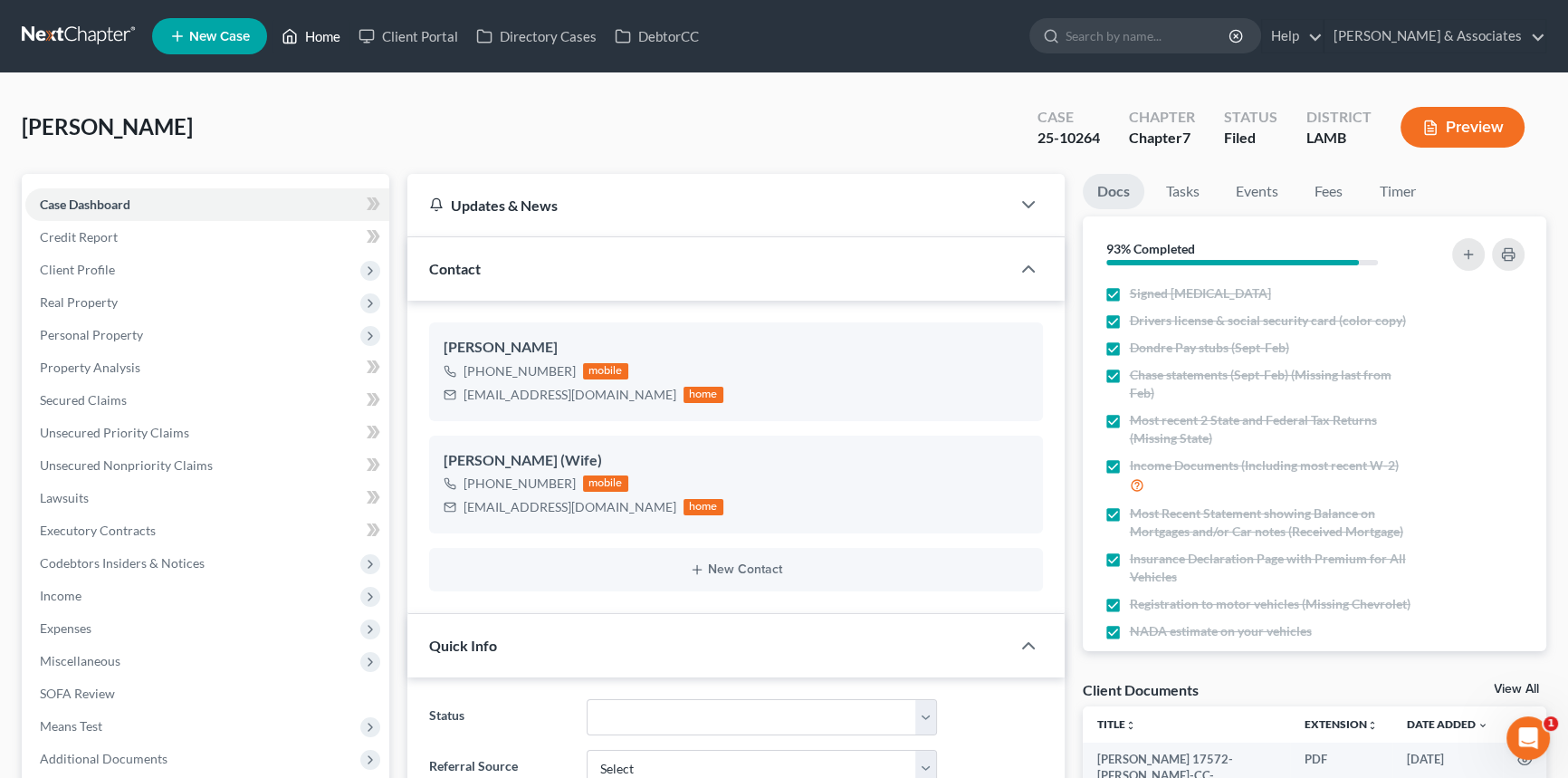
click at [314, 31] on link "Home" at bounding box center [310, 35] width 77 height 32
